Goal: Task Accomplishment & Management: Complete application form

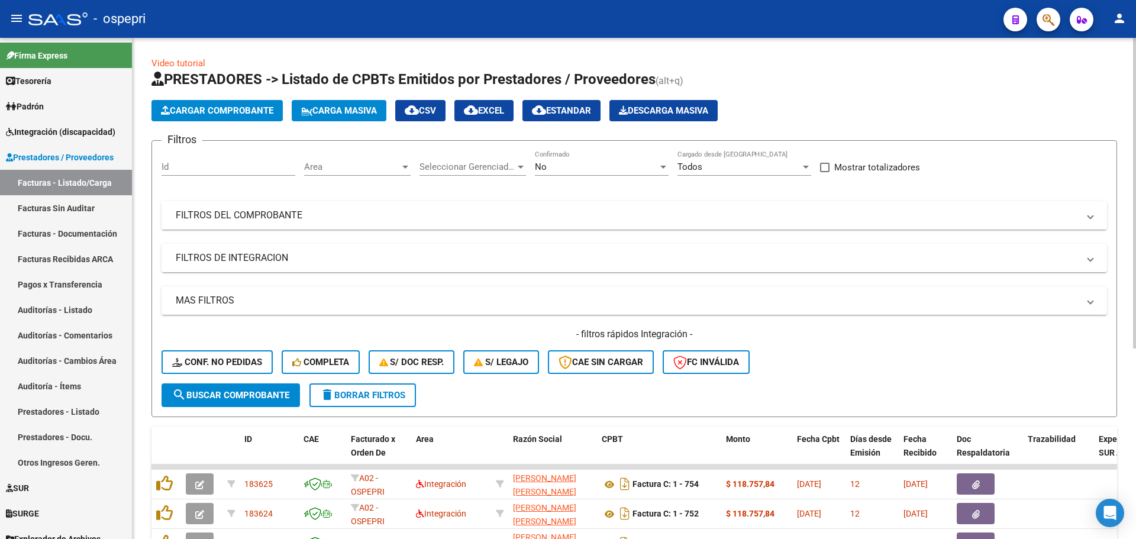
click at [1093, 217] on mat-expansion-panel-header "FILTROS DEL COMPROBANTE" at bounding box center [633, 215] width 945 height 28
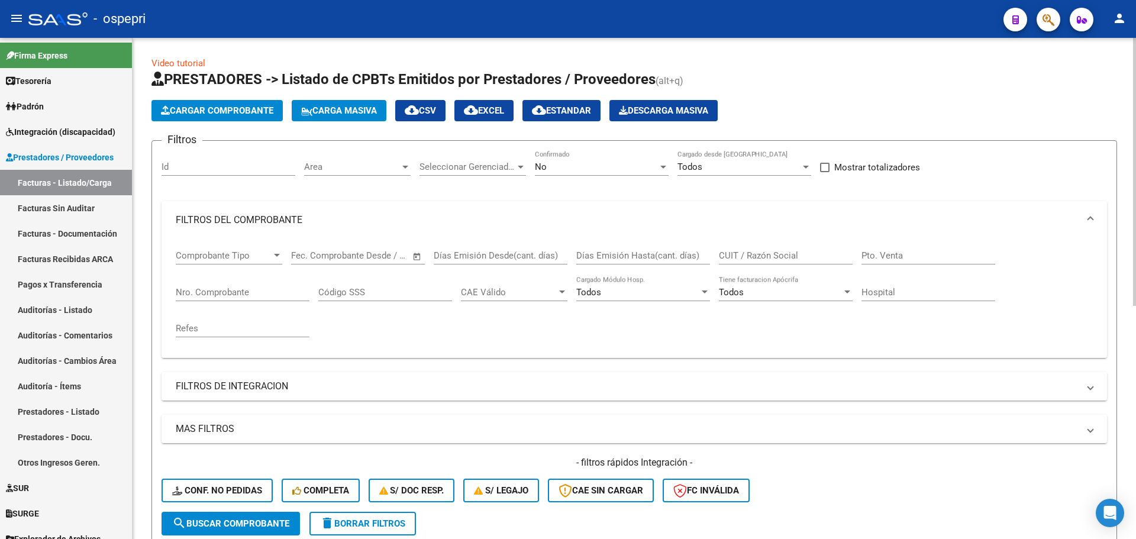
click at [745, 253] on input "CUIT / Razón Social" at bounding box center [786, 255] width 134 height 11
paste input "27329220384"
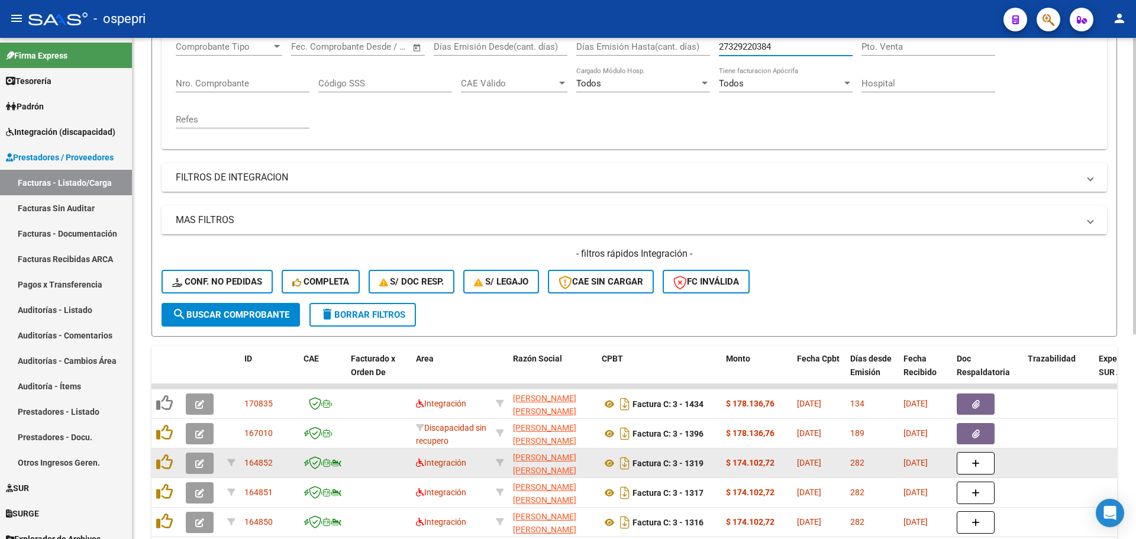
scroll to position [237, 0]
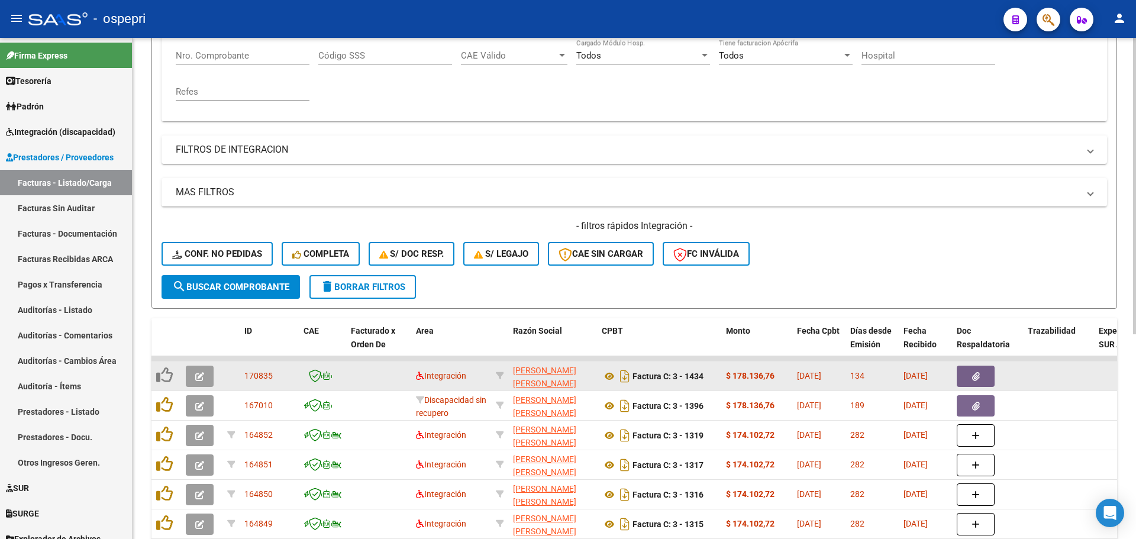
type input "27329220384"
click at [193, 377] on button "button" at bounding box center [200, 376] width 28 height 21
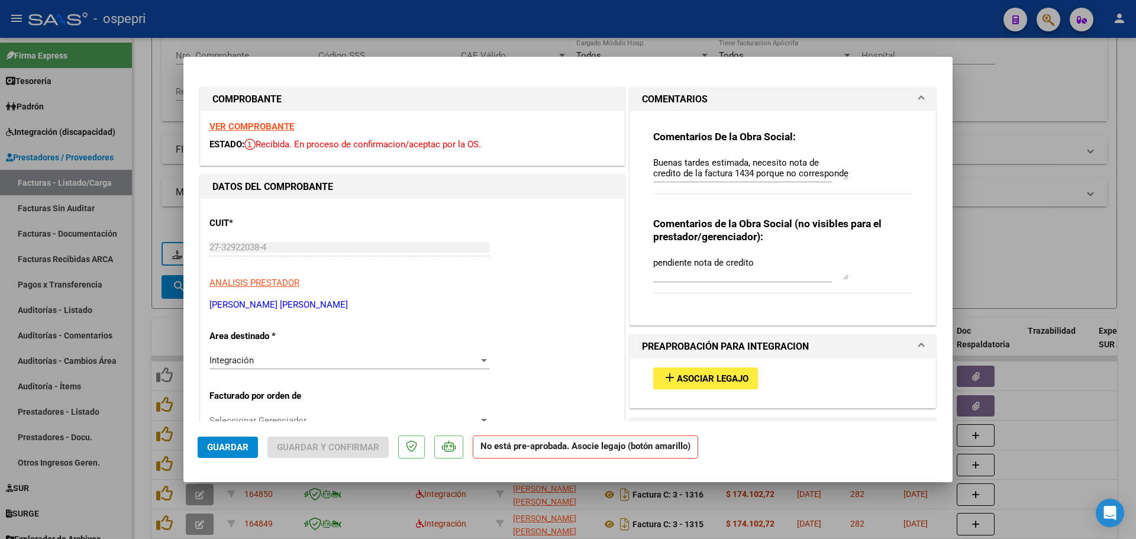
click at [280, 127] on strong "VER COMPROBANTE" at bounding box center [251, 126] width 85 height 11
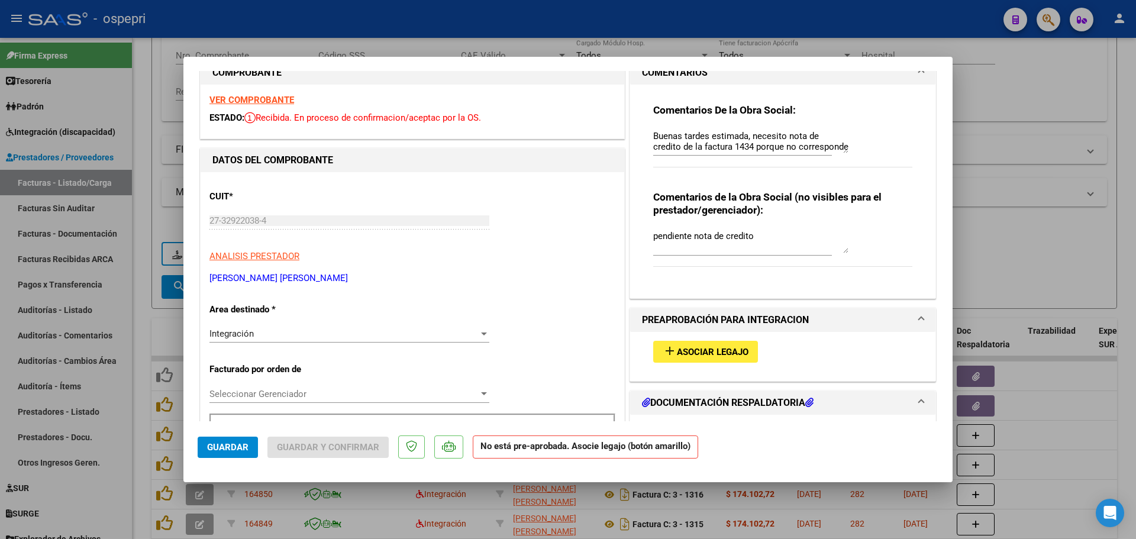
scroll to position [0, 0]
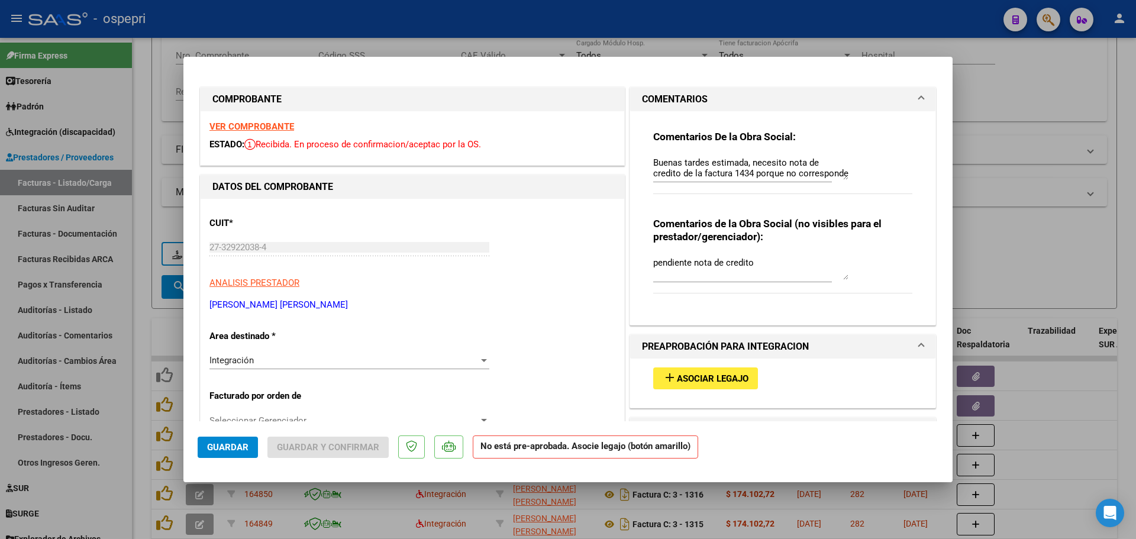
type input "$ 0,00"
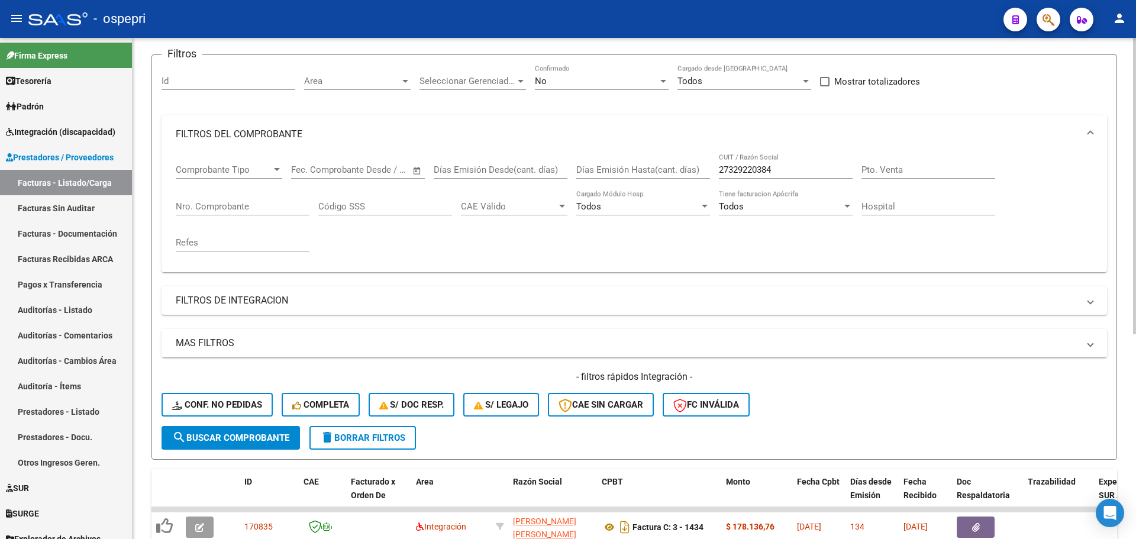
scroll to position [59, 0]
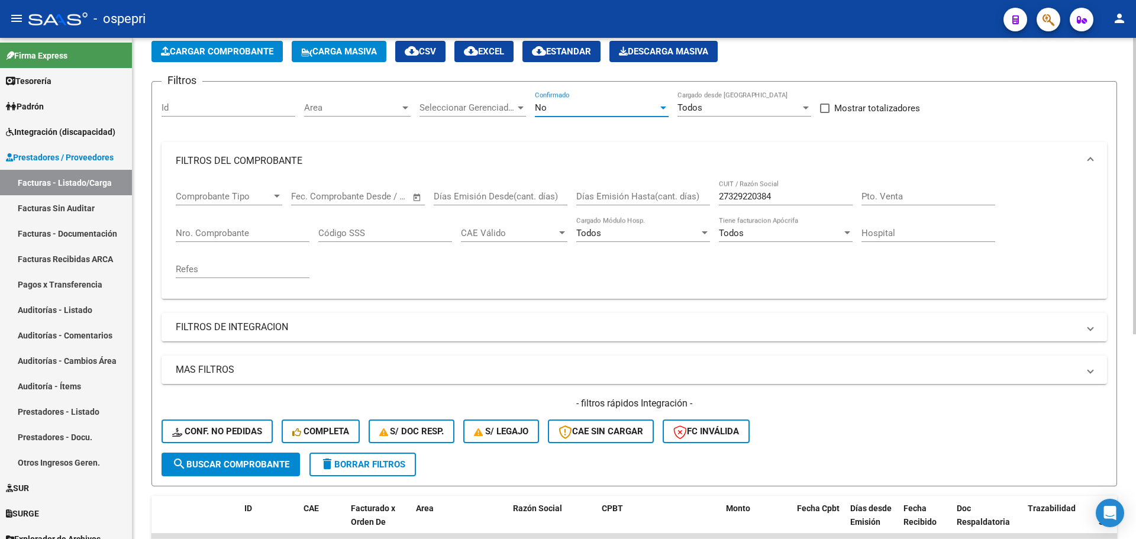
click at [665, 108] on div at bounding box center [663, 107] width 6 height 3
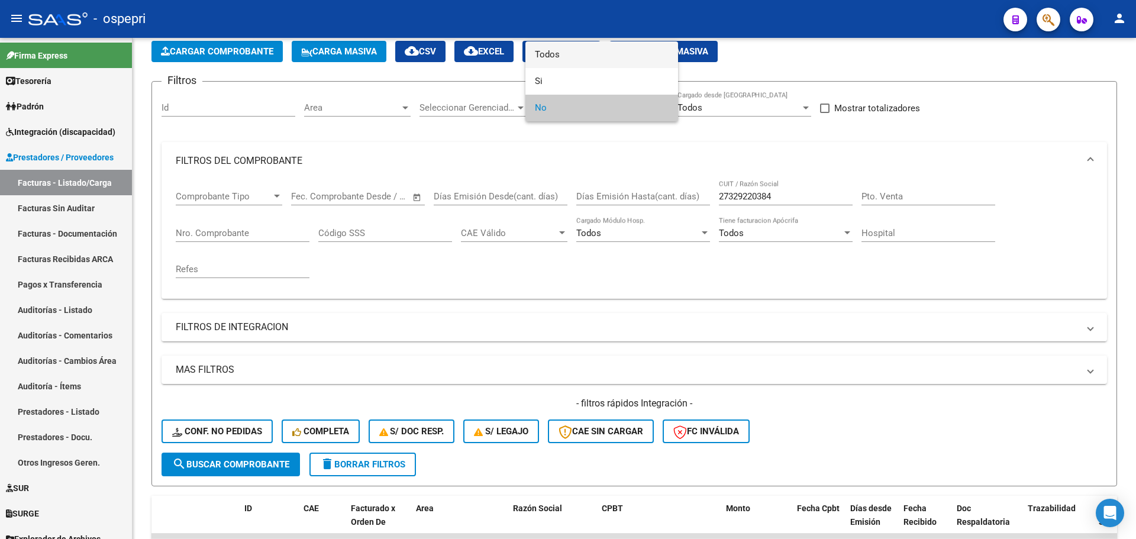
click at [584, 58] on span "Todos" at bounding box center [602, 54] width 134 height 27
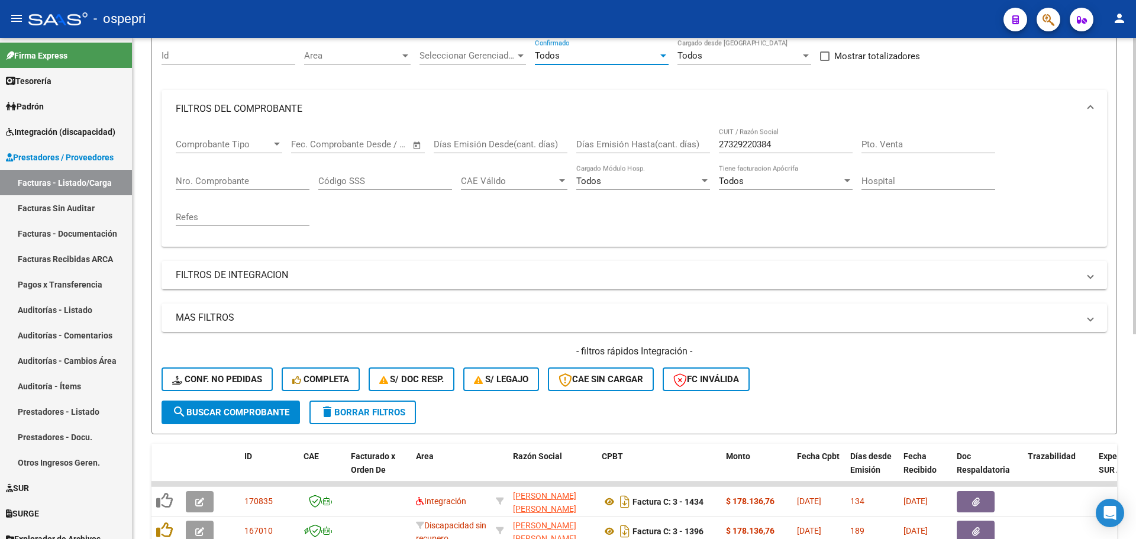
scroll to position [0, 0]
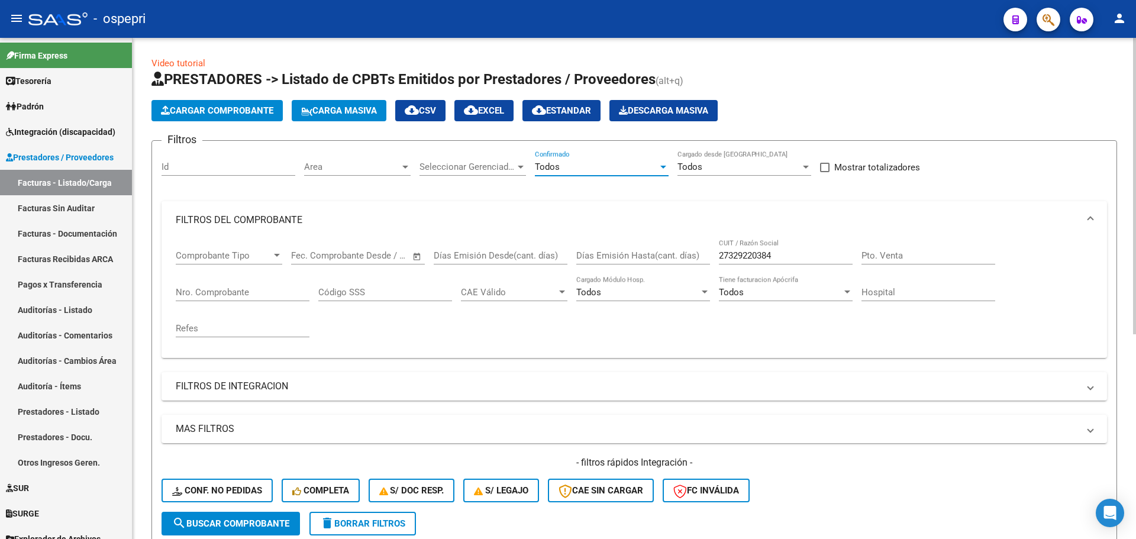
click at [664, 166] on div at bounding box center [663, 167] width 6 height 3
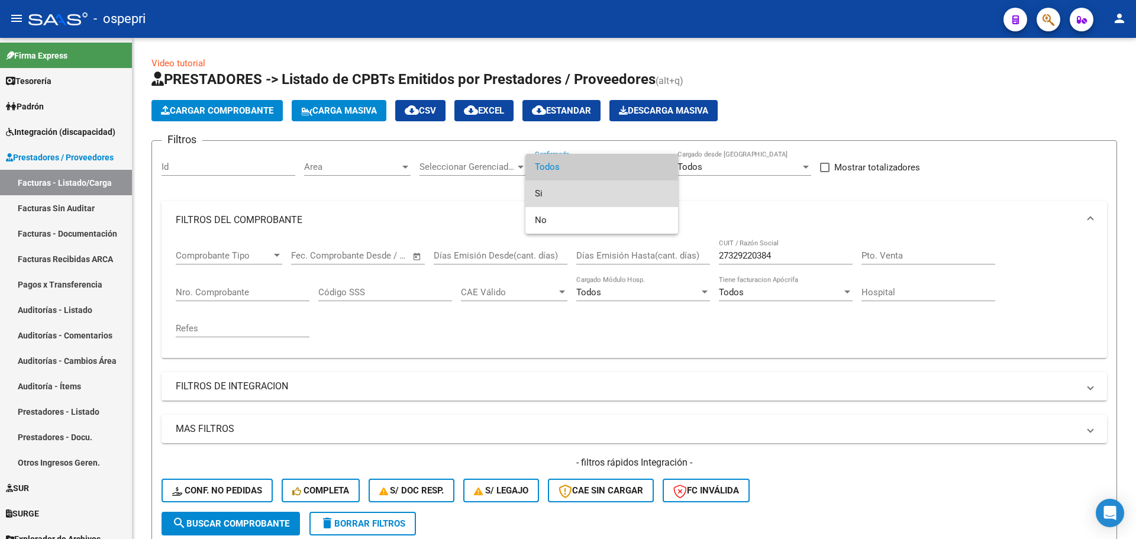
click at [550, 192] on span "Si" at bounding box center [602, 193] width 134 height 27
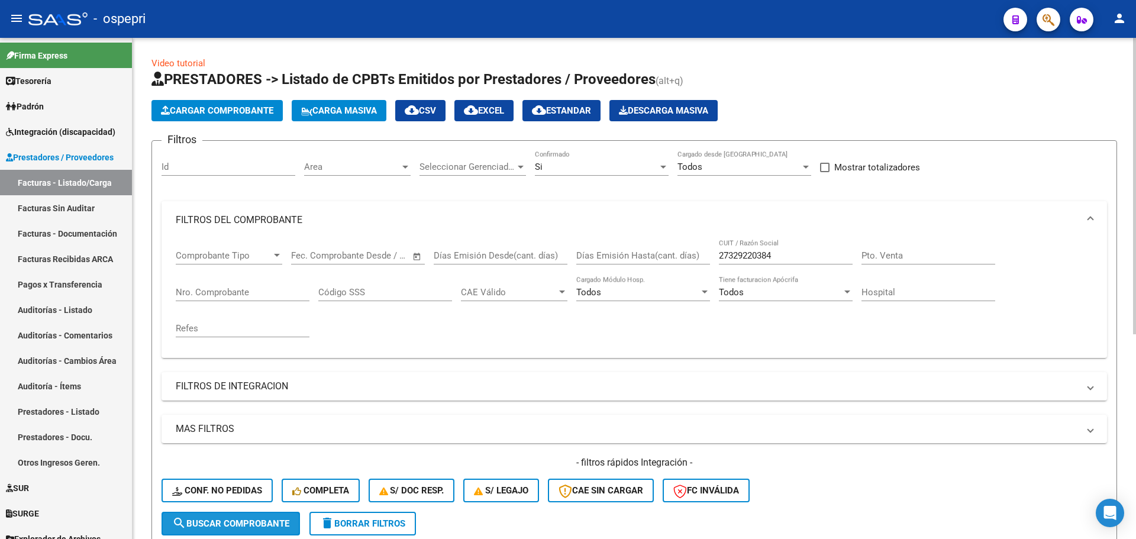
click at [254, 520] on span "search Buscar Comprobante" at bounding box center [230, 523] width 117 height 11
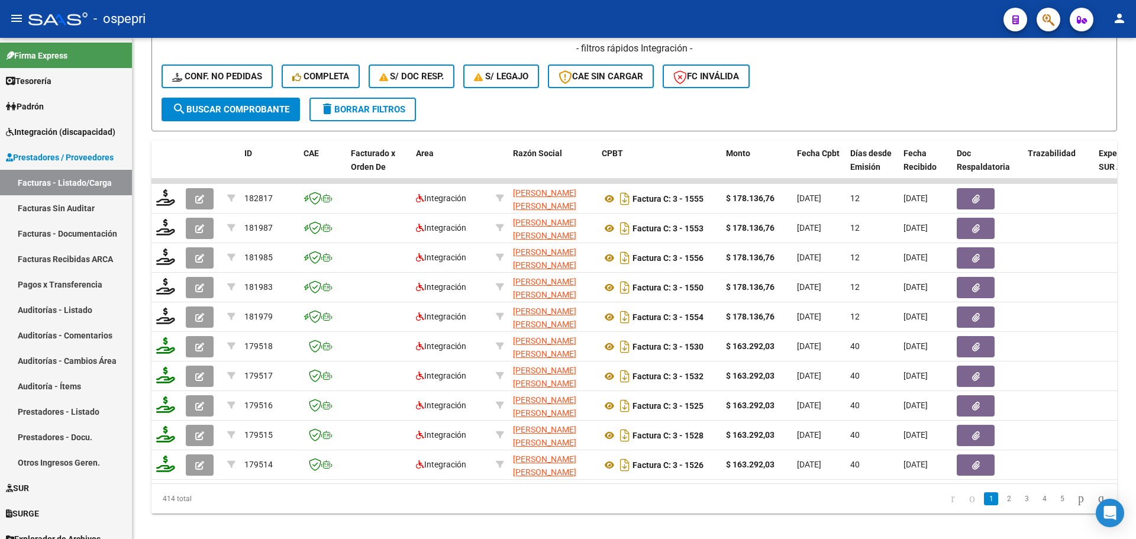
click at [837, 13] on div "- ospepri" at bounding box center [510, 19] width 965 height 26
click at [370, 106] on span "delete Borrar Filtros" at bounding box center [362, 109] width 85 height 11
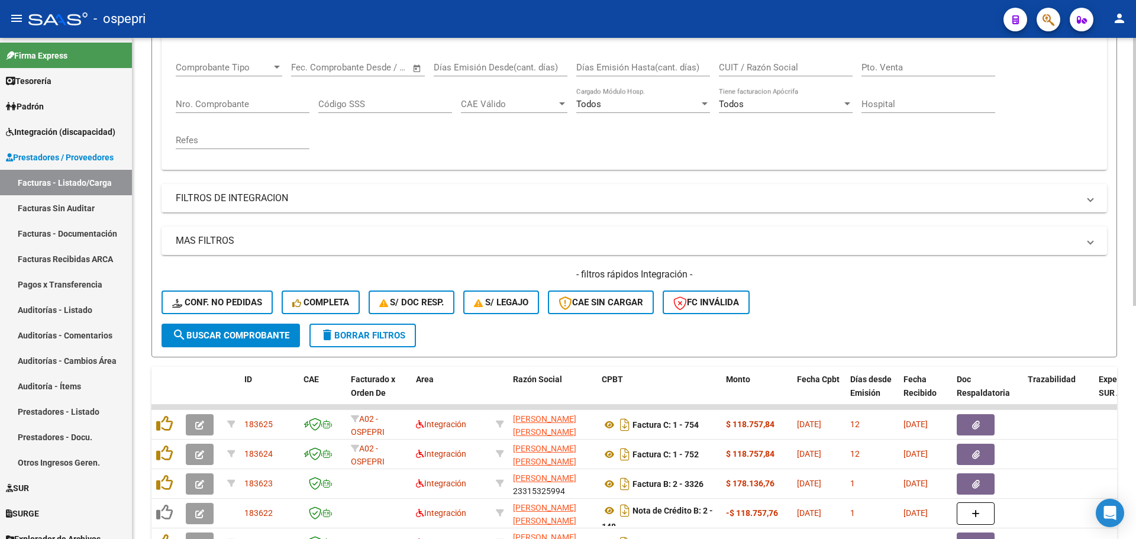
scroll to position [59, 0]
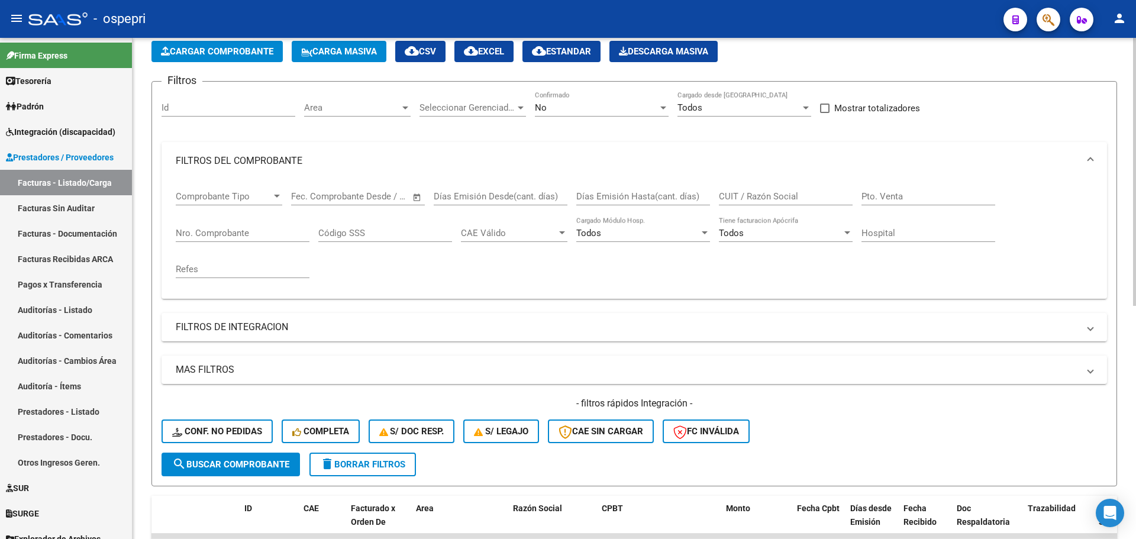
click at [765, 201] on input "CUIT / Razón Social" at bounding box center [786, 196] width 134 height 11
paste input "27166837206"
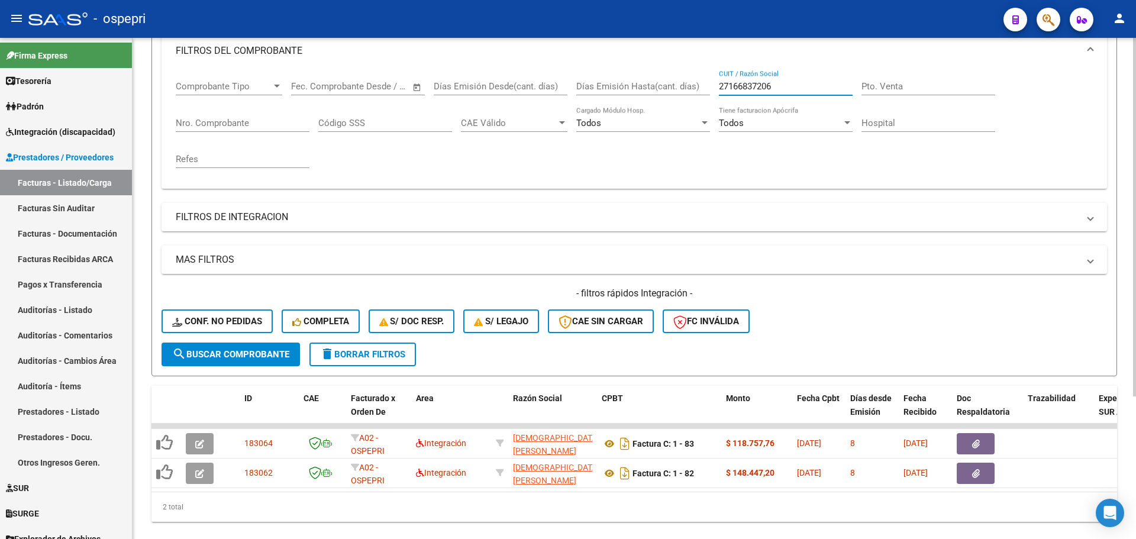
scroll to position [177, 0]
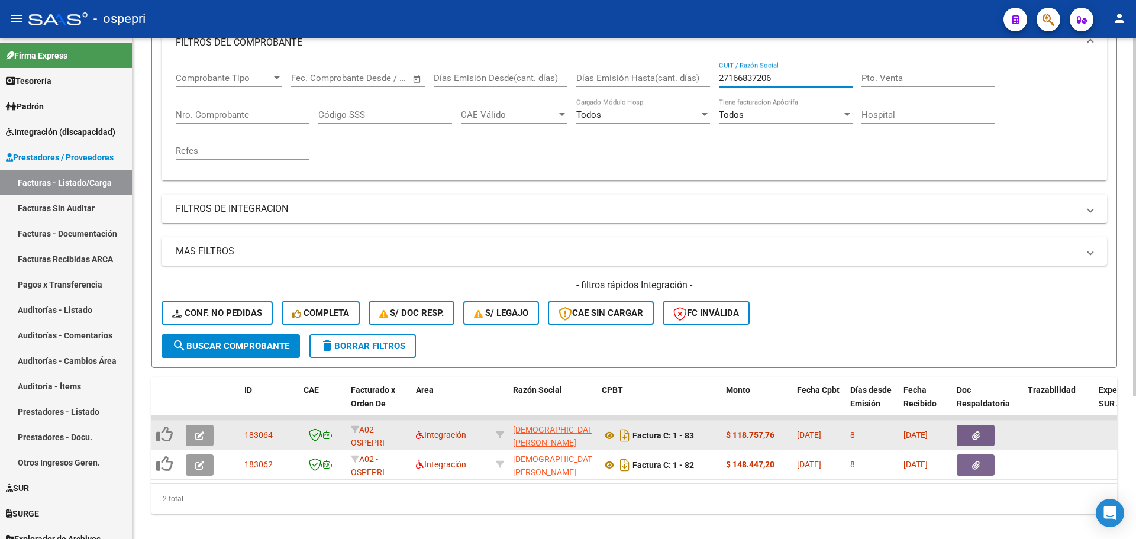
type input "27166837206"
click at [206, 439] on button "button" at bounding box center [200, 435] width 28 height 21
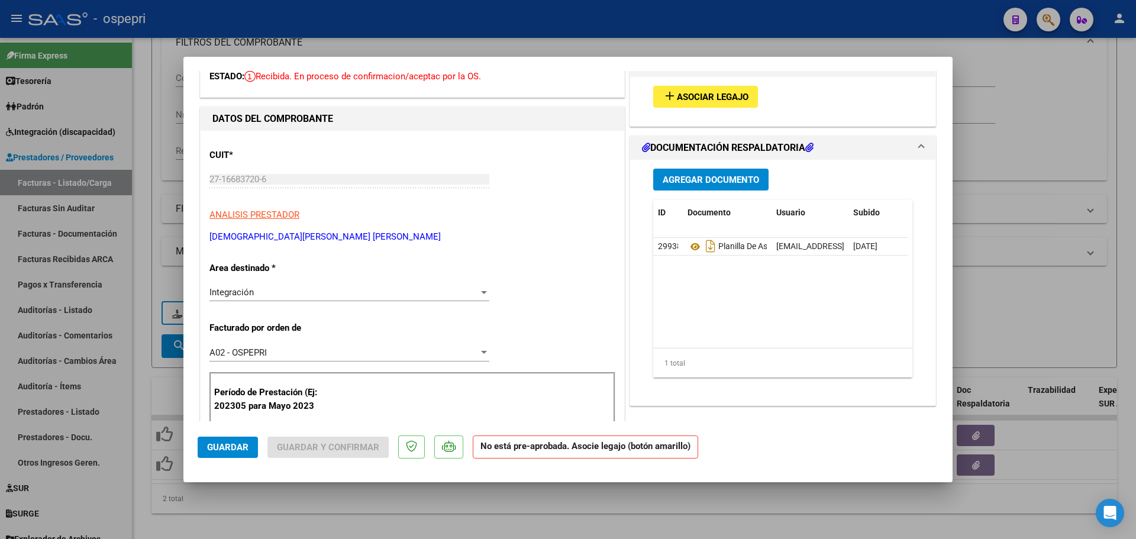
scroll to position [0, 0]
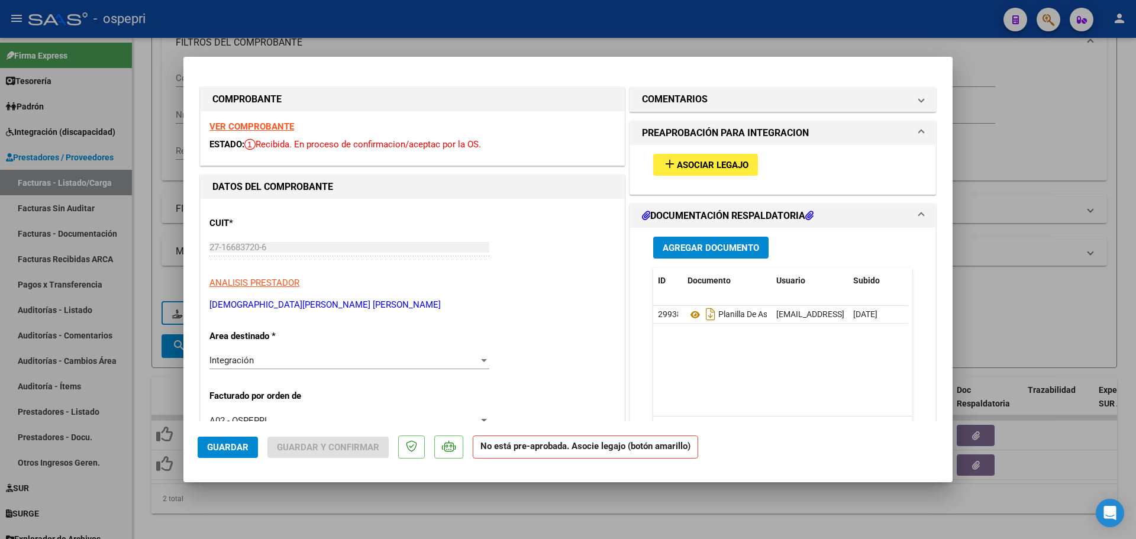
click at [254, 126] on strong "VER COMPROBANTE" at bounding box center [251, 126] width 85 height 11
click at [483, 361] on div at bounding box center [484, 360] width 6 height 3
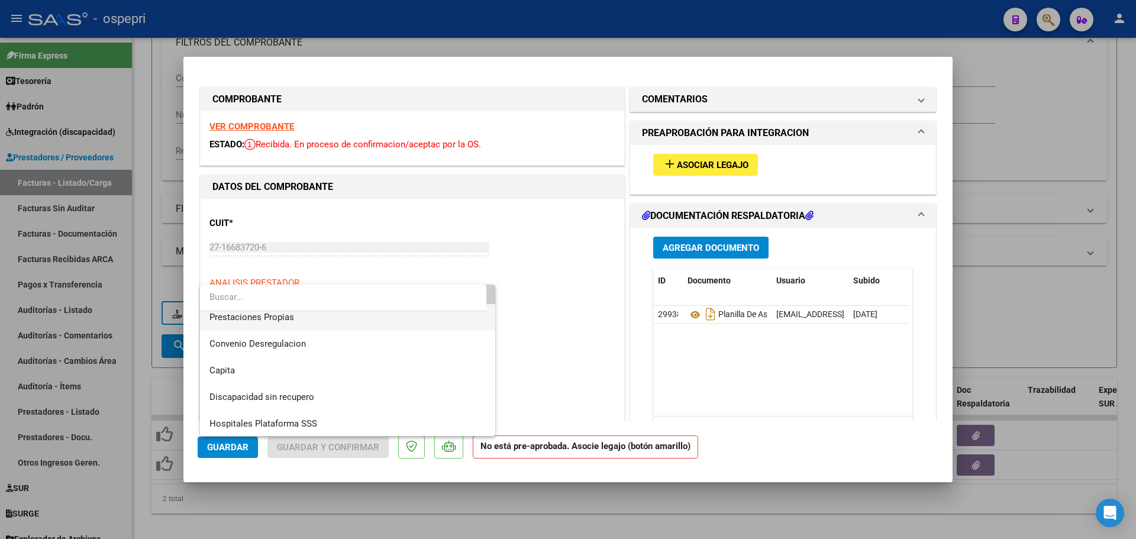
scroll to position [115, 0]
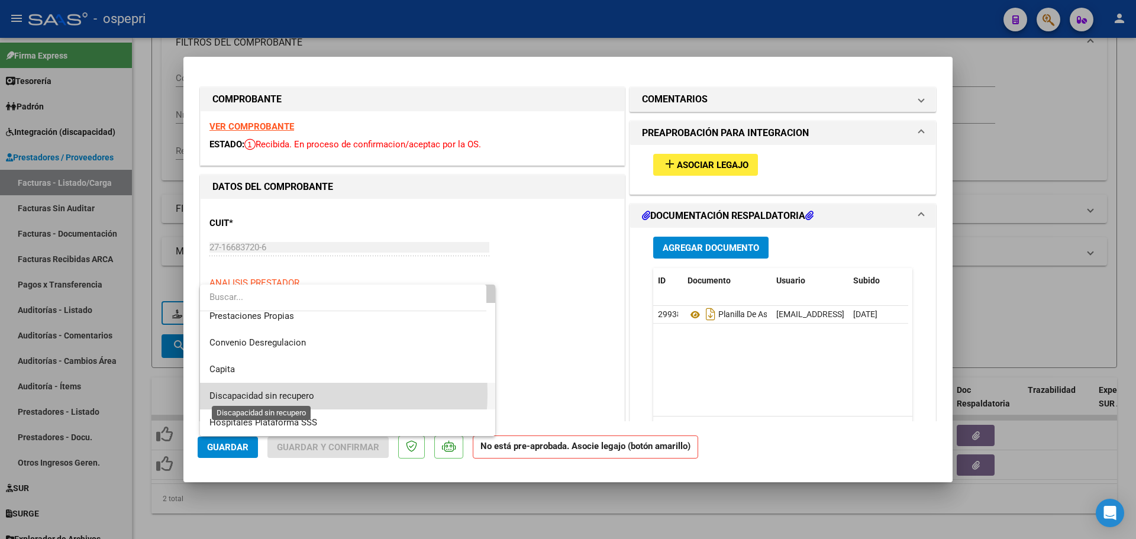
click at [278, 394] on span "Discapacidad sin recupero" at bounding box center [261, 395] width 105 height 11
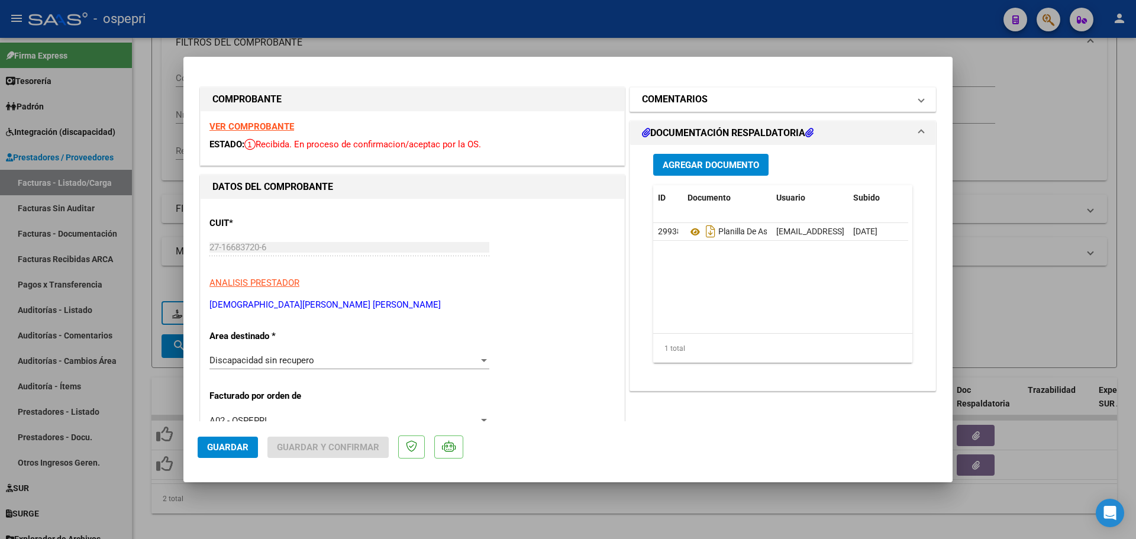
click at [919, 99] on span at bounding box center [921, 99] width 5 height 14
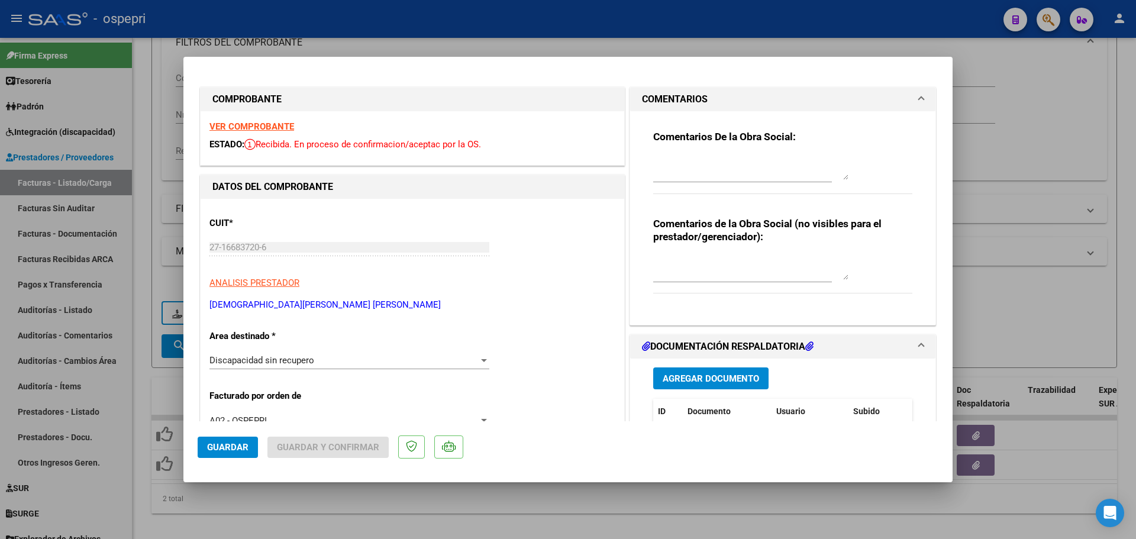
click at [689, 173] on textarea at bounding box center [750, 168] width 195 height 24
click at [694, 176] on textarea "Hola buen dìa: se solicita Nota de credito de la factura 83 dado que la misma t…" at bounding box center [750, 168] width 195 height 24
click at [811, 165] on textarea "Hola buen dìa: se solicita Nota de credito de la factura 83 dado que la misma t…" at bounding box center [750, 168] width 195 height 24
click at [826, 165] on textarea "Hola buen dìa: se solicita Nota de credito de la factura 83 dado que la misma t…" at bounding box center [750, 168] width 195 height 24
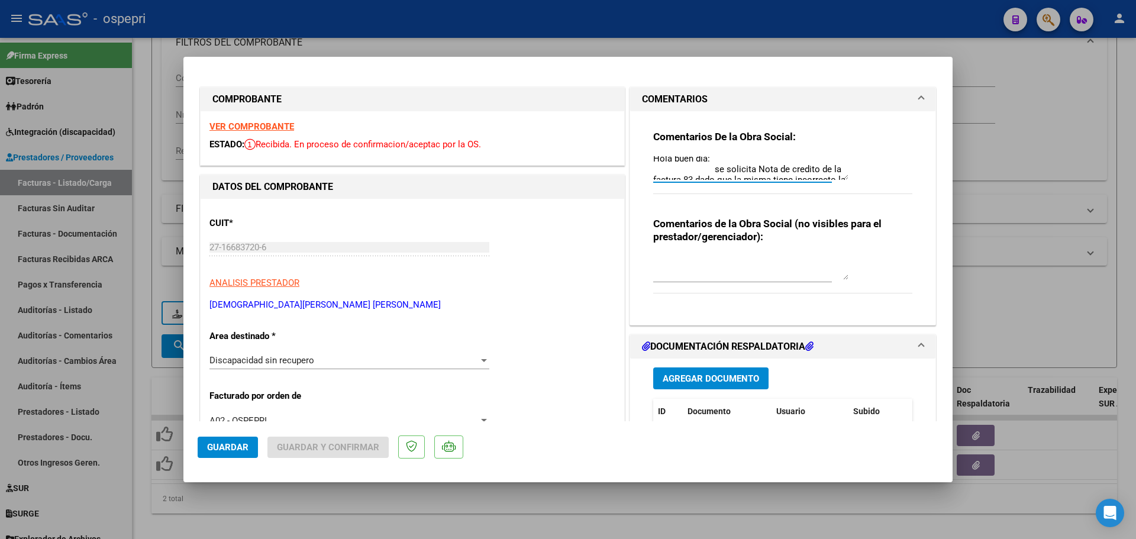
scroll to position [0, 0]
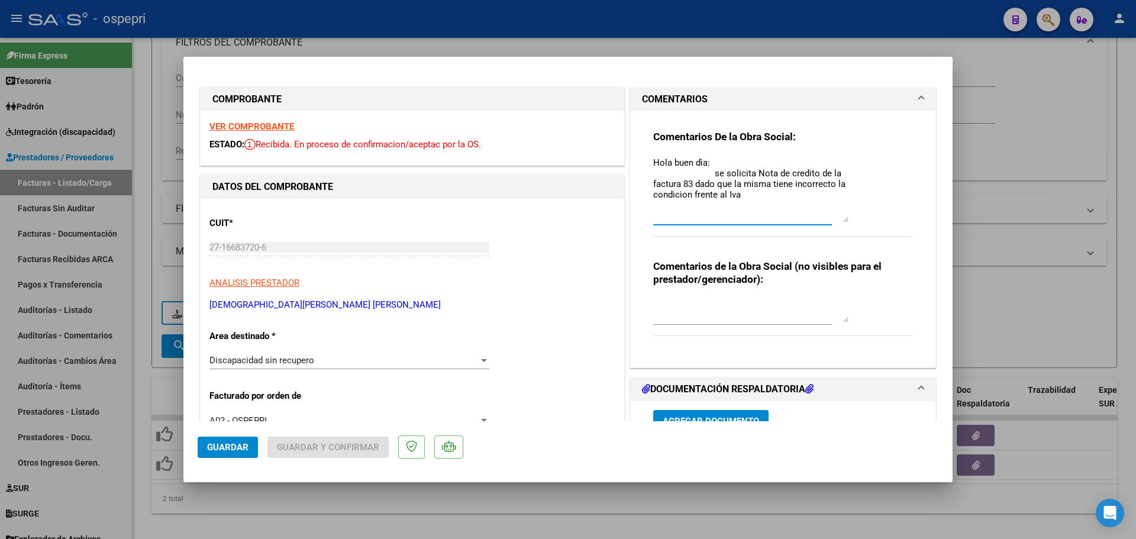
drag, startPoint x: 841, startPoint y: 179, endPoint x: 847, endPoint y: 227, distance: 48.4
click at [847, 227] on div "Comentarios De la Obra Social: Hola buen dìa: se solicita Nota de credito de la…" at bounding box center [782, 189] width 259 height 119
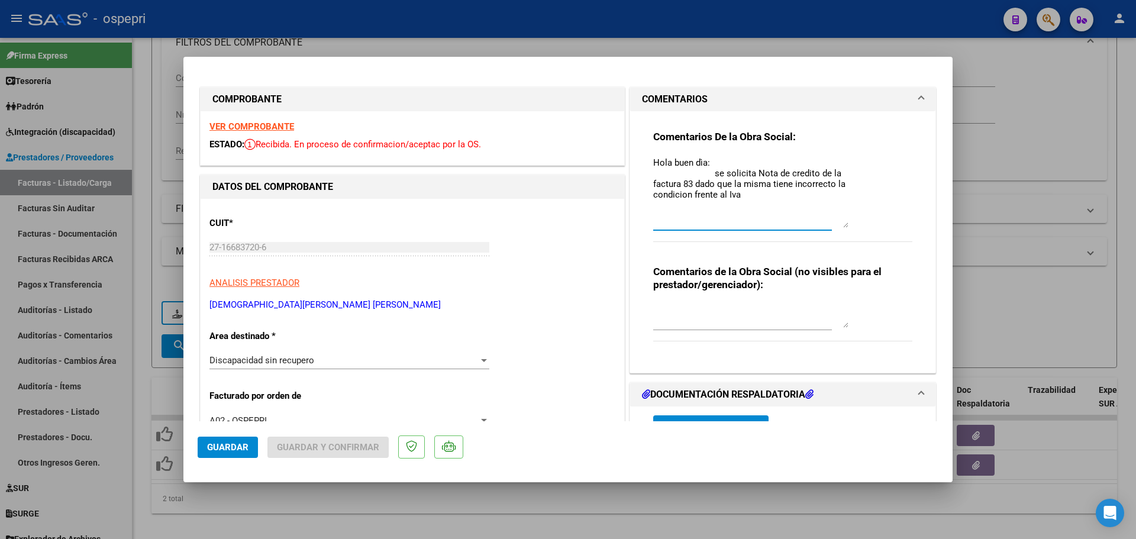
click at [742, 195] on textarea "Hola buen dìa: se solicita Nota de credito de la factura 83 dado que la misma t…" at bounding box center [750, 192] width 195 height 72
type textarea "Hola buen dìa: se solicita Nota de credito de la factura 83 dado que la misma t…"
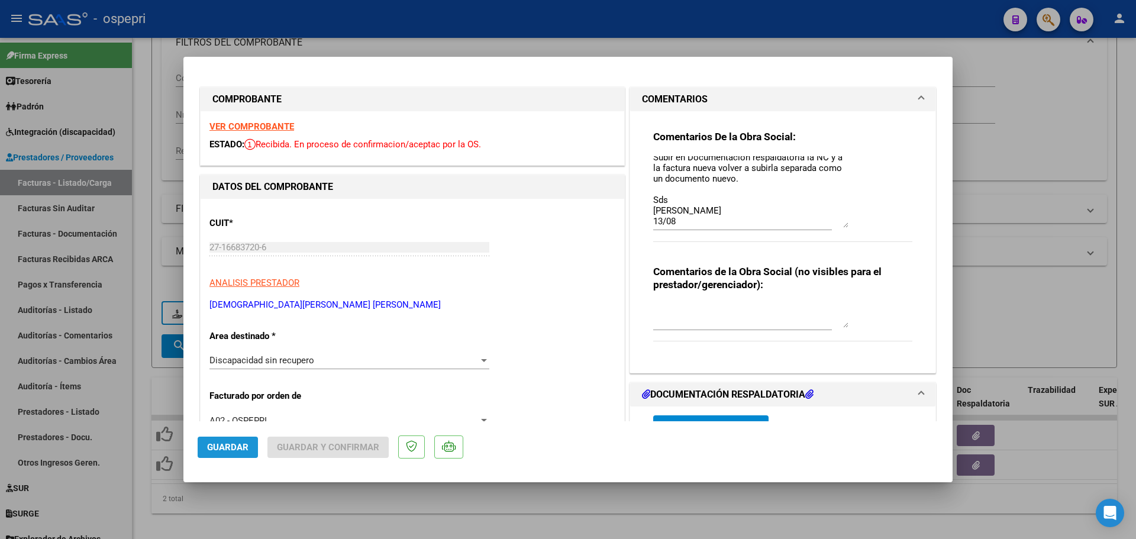
click at [224, 441] on button "Guardar" at bounding box center [228, 447] width 60 height 21
click at [1052, 66] on div at bounding box center [568, 269] width 1136 height 539
type input "$ 0,00"
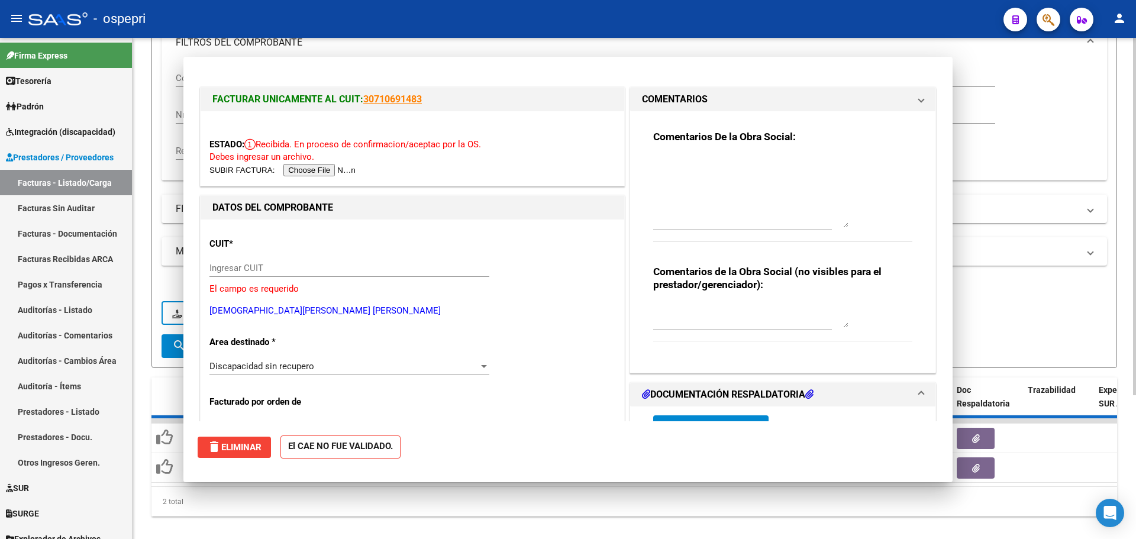
scroll to position [0, 0]
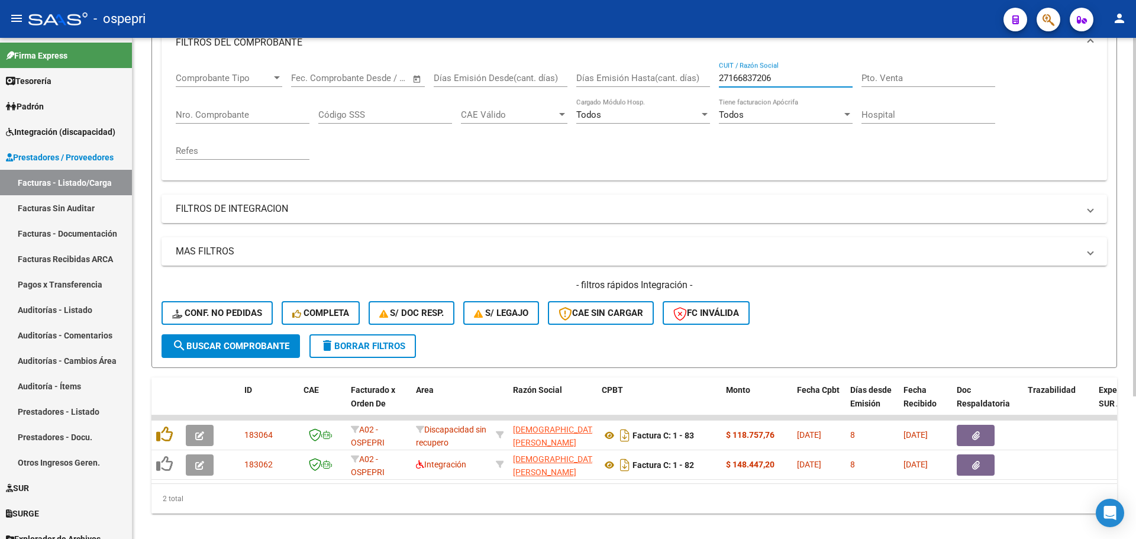
click at [790, 78] on input "27166837206" at bounding box center [786, 78] width 134 height 11
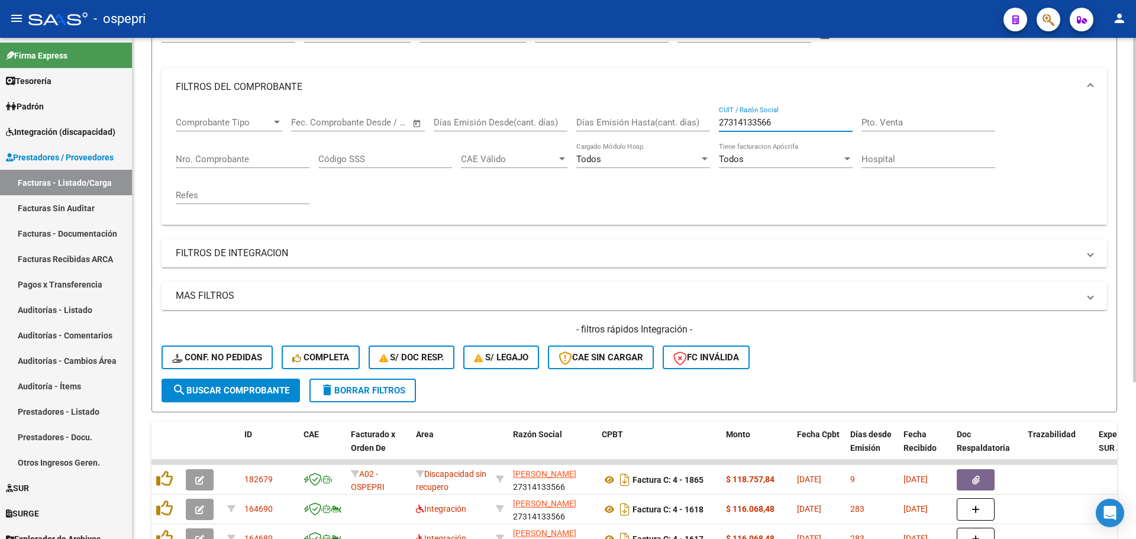
scroll to position [177, 0]
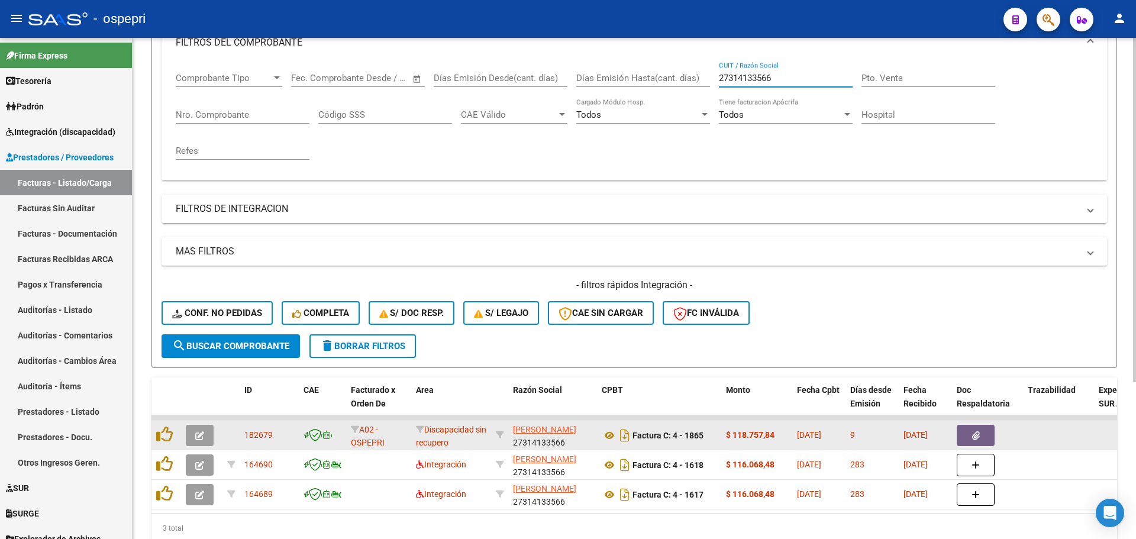
type input "27314133566"
click at [195, 434] on button "button" at bounding box center [200, 435] width 28 height 21
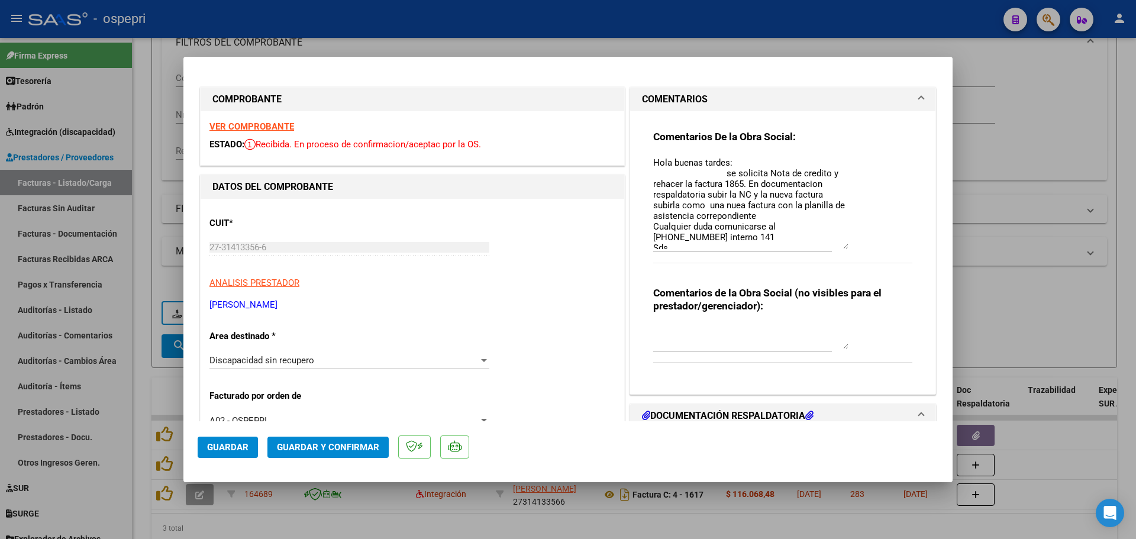
drag, startPoint x: 839, startPoint y: 178, endPoint x: 839, endPoint y: 245, distance: 66.8
click at [839, 245] on textarea "Hola buenas tardes: se solicita Nota de credito y rehacer la factura 1865. En d…" at bounding box center [750, 202] width 195 height 93
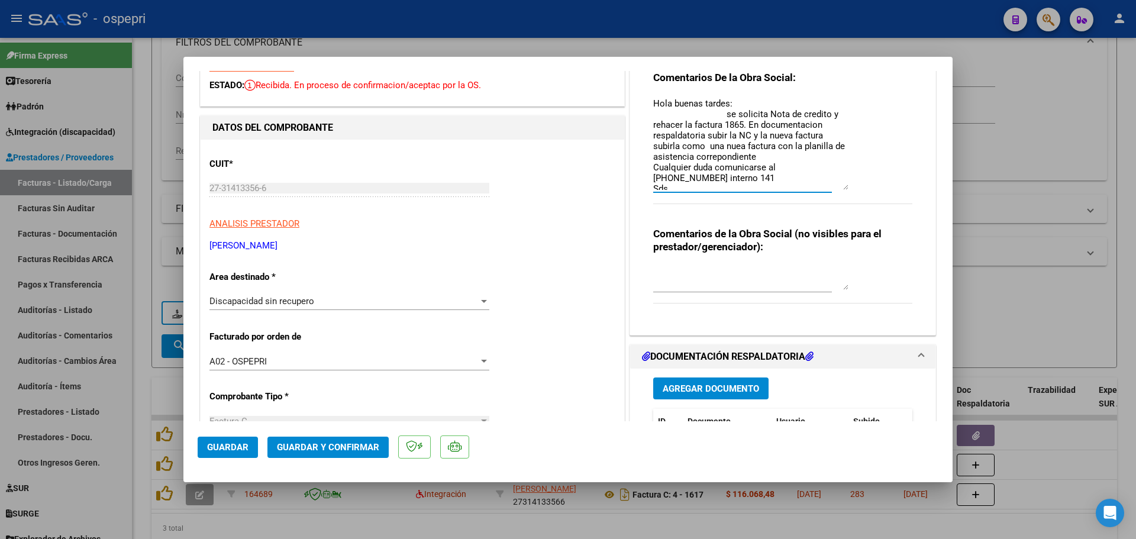
scroll to position [0, 0]
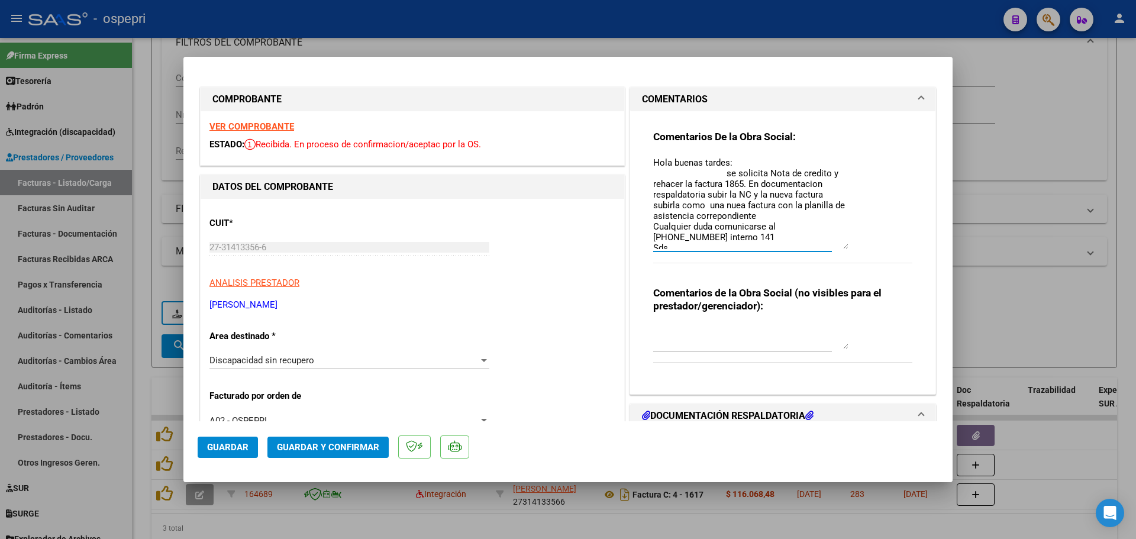
click at [250, 125] on strong "VER COMPROBANTE" at bounding box center [251, 126] width 85 height 11
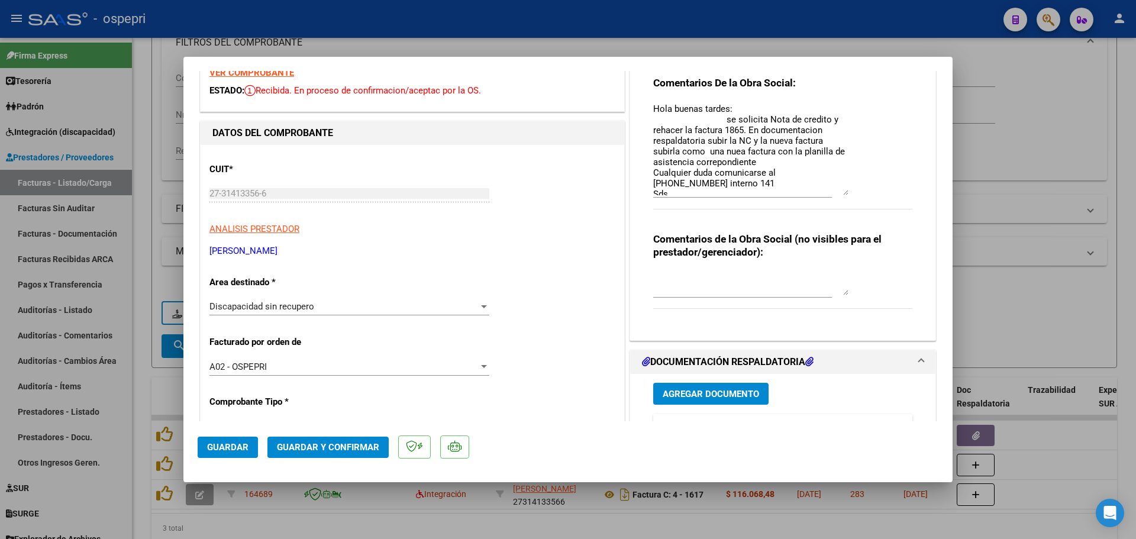
scroll to position [177, 0]
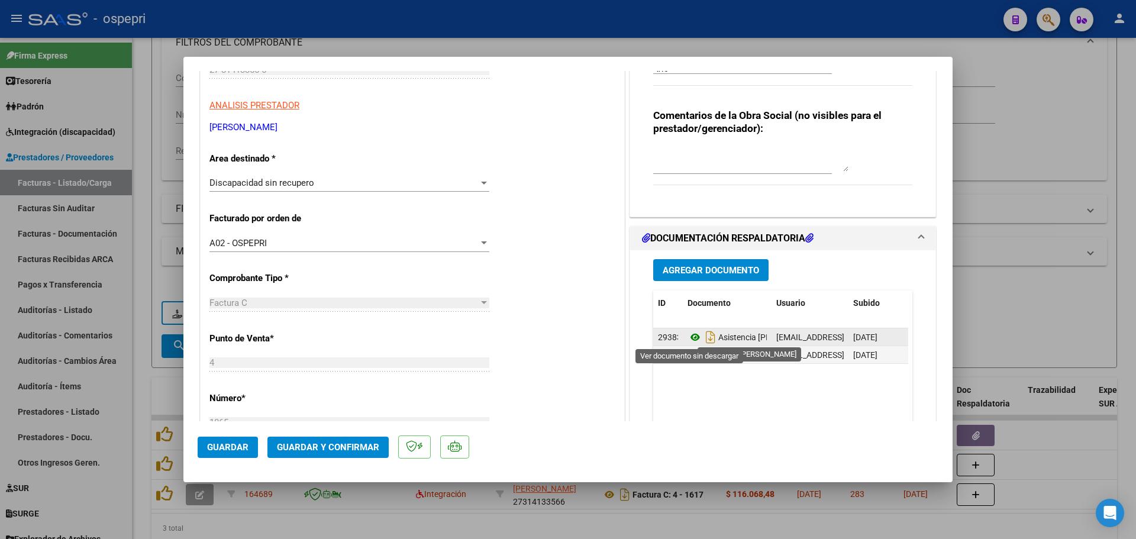
click at [691, 337] on icon at bounding box center [694, 337] width 15 height 14
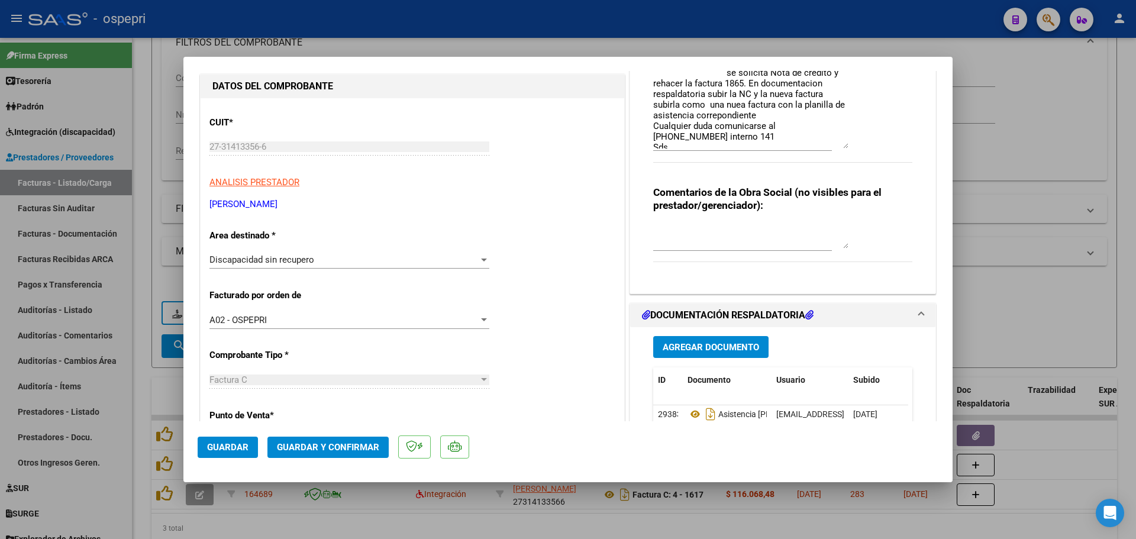
scroll to position [0, 0]
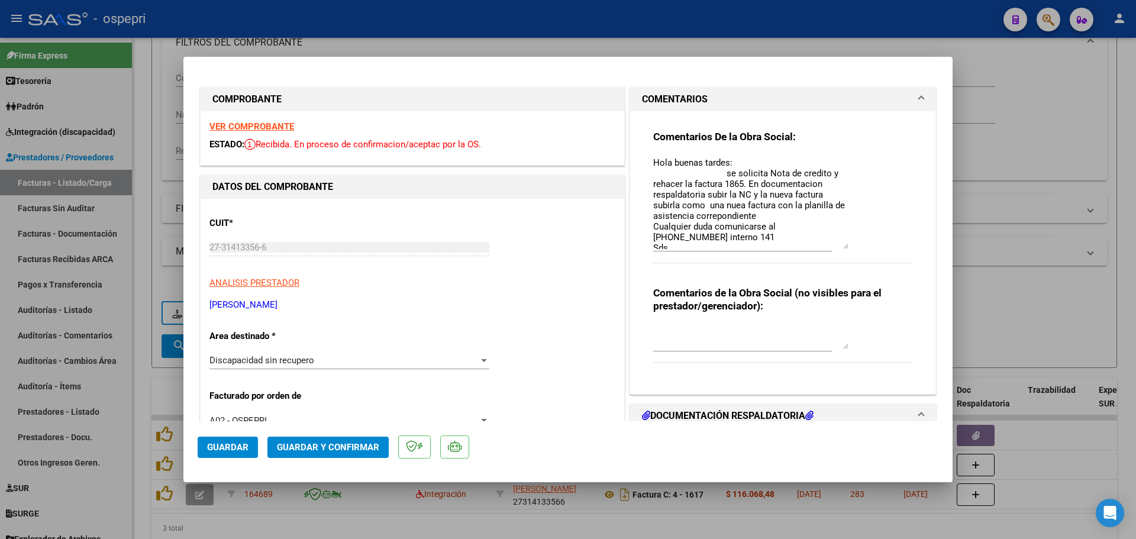
type input "$ 0,00"
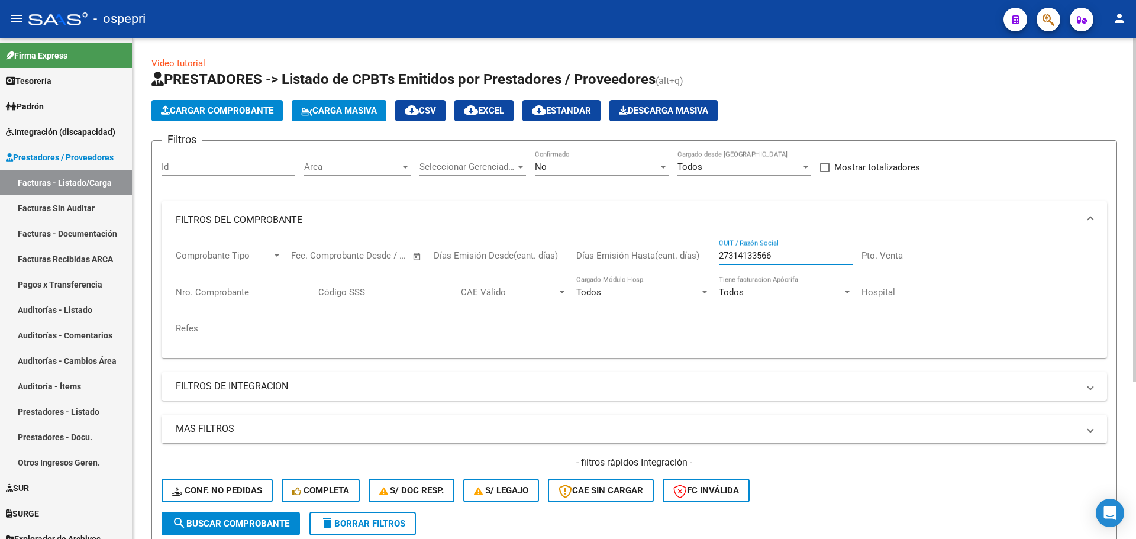
drag, startPoint x: 787, startPoint y: 255, endPoint x: 703, endPoint y: 242, distance: 84.4
click at [701, 263] on div "Comprobante Tipo Comprobante Tipo Start date – End date Fec. Comprobante Desde …" at bounding box center [634, 293] width 917 height 109
click at [661, 163] on div at bounding box center [663, 166] width 11 height 9
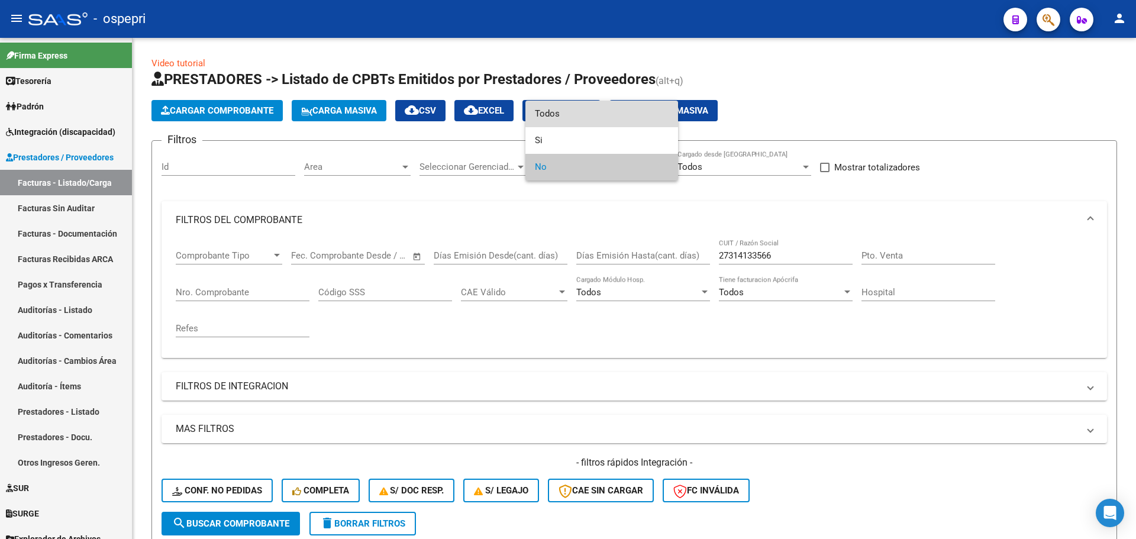
click at [571, 118] on span "Todos" at bounding box center [602, 114] width 134 height 27
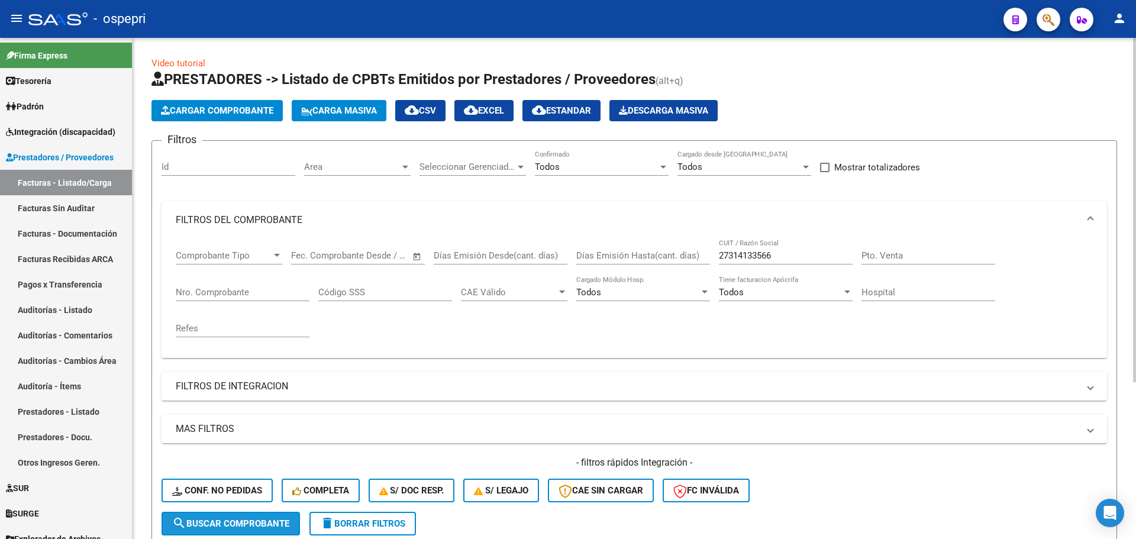
click at [259, 521] on span "search Buscar Comprobante" at bounding box center [230, 523] width 117 height 11
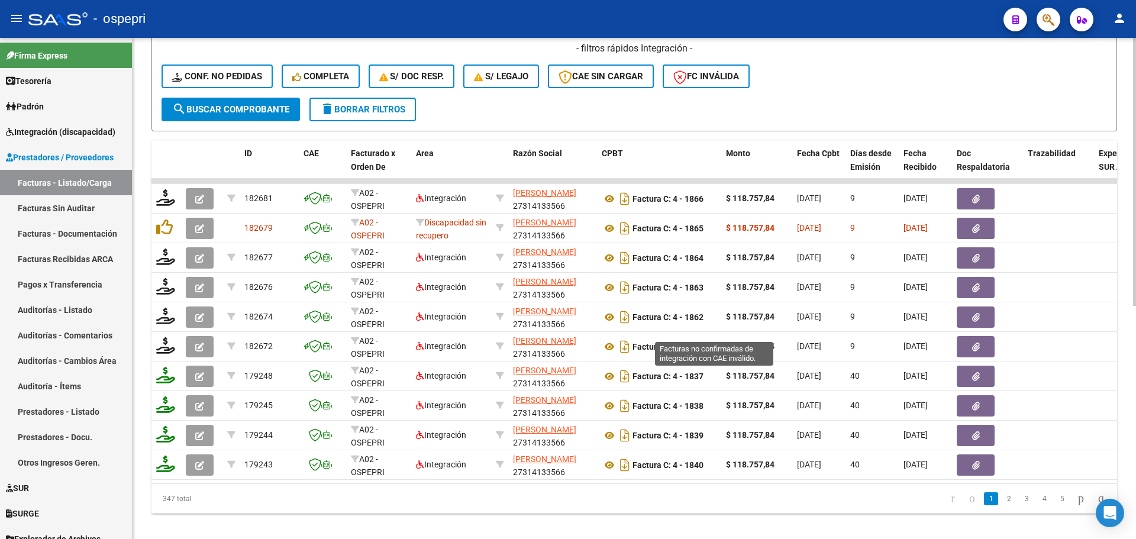
scroll to position [118, 0]
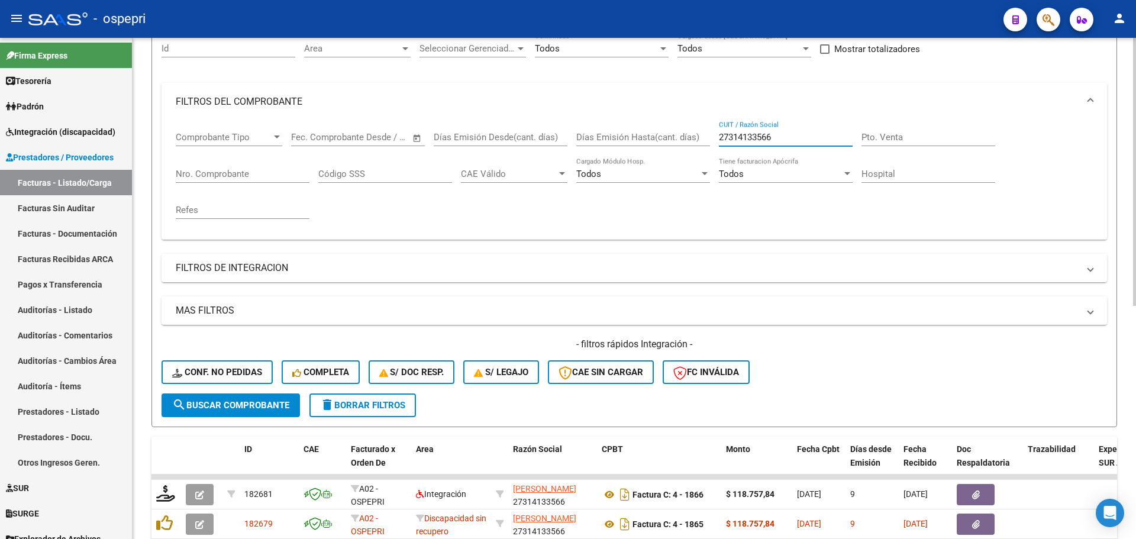
click at [783, 140] on input "27314133566" at bounding box center [786, 137] width 134 height 11
click at [386, 406] on span "delete Borrar Filtros" at bounding box center [362, 405] width 85 height 11
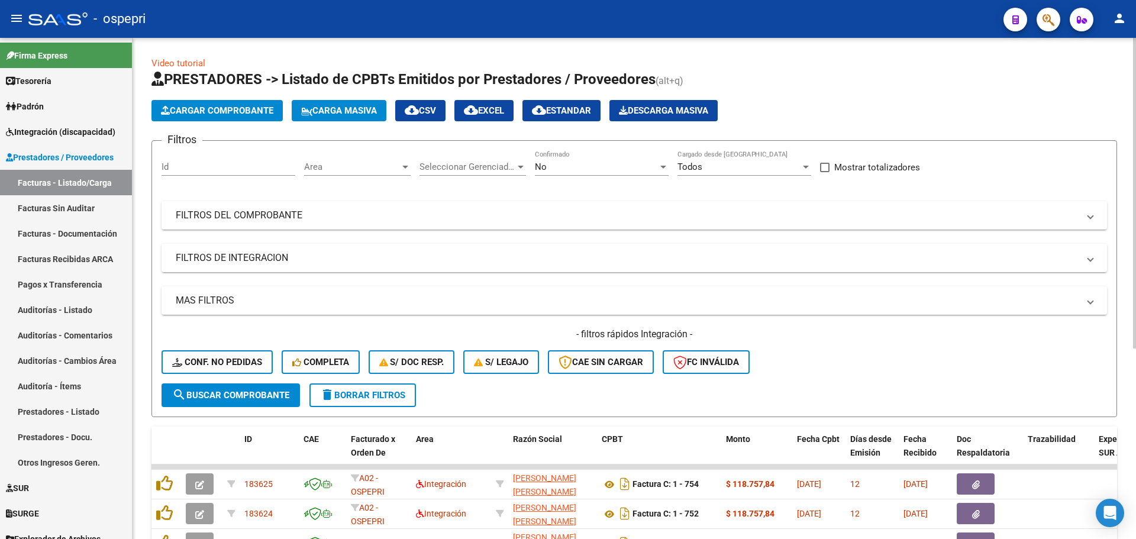
scroll to position [307, 0]
